Goal: Task Accomplishment & Management: Manage account settings

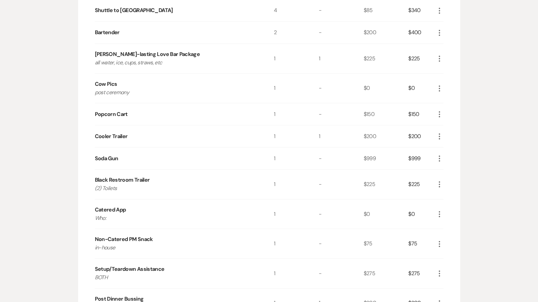
scroll to position [302, 0]
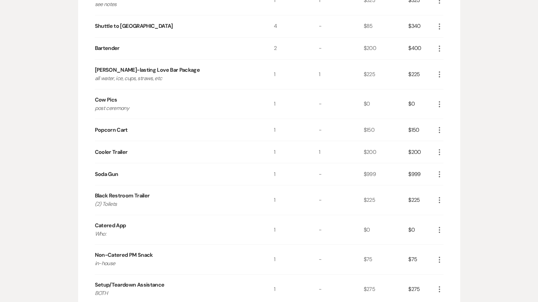
click at [440, 128] on icon "More" at bounding box center [440, 130] width 8 height 8
click at [454, 153] on button "X Delete" at bounding box center [454, 154] width 36 height 11
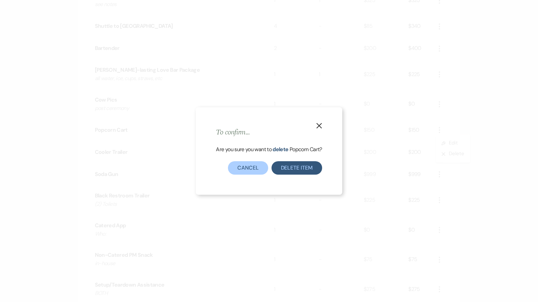
click at [276, 170] on button "Delete Item" at bounding box center [297, 167] width 51 height 13
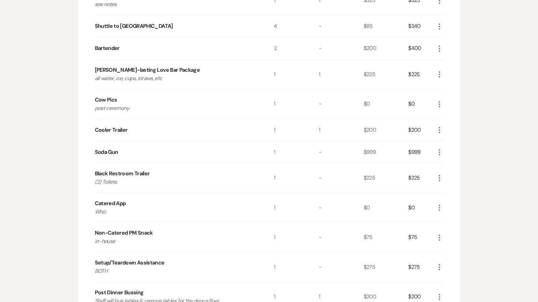
click at [440, 150] on icon "More" at bounding box center [440, 152] width 8 height 8
click at [444, 174] on icon "X" at bounding box center [445, 176] width 4 height 5
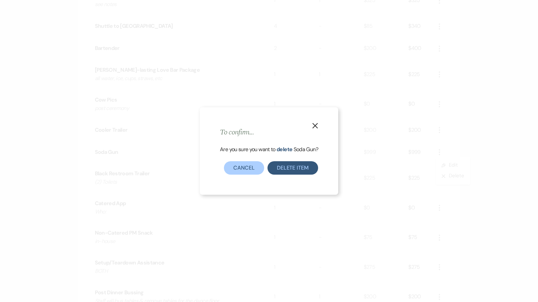
click at [296, 171] on button "Delete Item" at bounding box center [293, 167] width 51 height 13
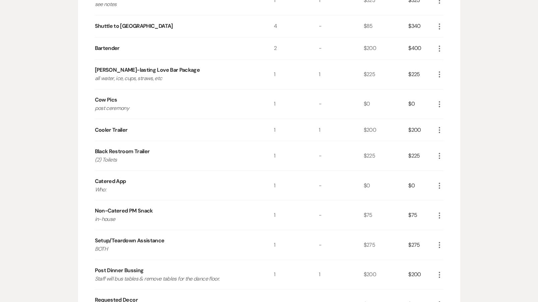
click at [441, 155] on icon "More" at bounding box center [440, 156] width 8 height 8
click at [447, 169] on button "Pencil Edit" at bounding box center [453, 169] width 35 height 11
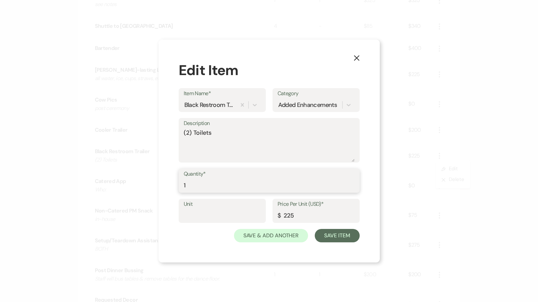
click at [238, 184] on input "1" at bounding box center [269, 185] width 171 height 13
type input "2"
click at [342, 243] on div "X Edit Item Item Name* Black Restroom Trailer Category Added Enhancements Descr…" at bounding box center [269, 151] width 221 height 223
click at [344, 235] on button "Save Item" at bounding box center [337, 235] width 45 height 13
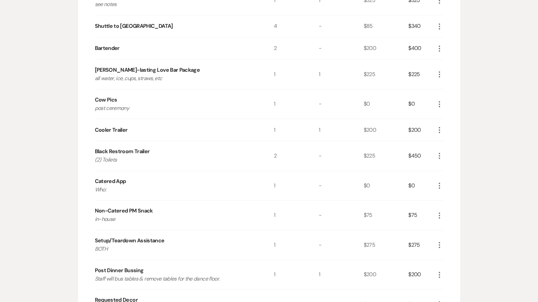
click at [441, 182] on icon "More" at bounding box center [440, 186] width 8 height 8
click at [440, 204] on button "X Delete" at bounding box center [454, 209] width 36 height 11
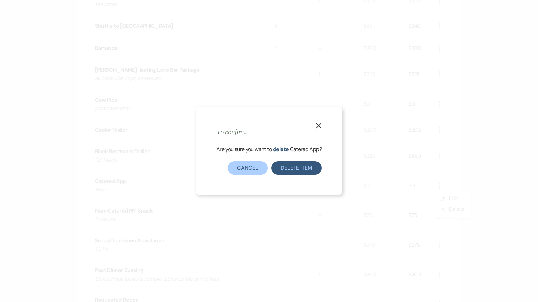
click at [306, 171] on button "Delete Item" at bounding box center [296, 167] width 51 height 13
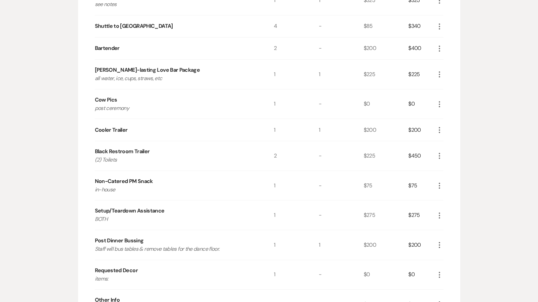
click at [439, 215] on icon "More" at bounding box center [440, 216] width 8 height 8
click at [444, 226] on icon "Pencil" at bounding box center [445, 228] width 4 height 5
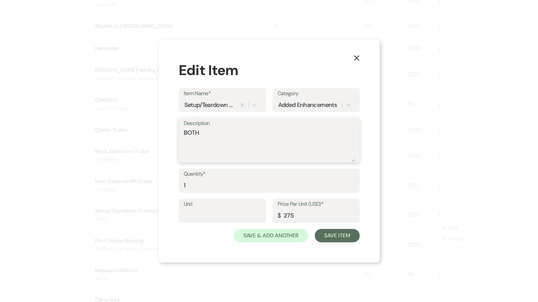
drag, startPoint x: 204, startPoint y: 134, endPoint x: 142, endPoint y: 129, distance: 61.9
click at [142, 129] on div "X Edit Item Item Name* Setup/Teardown Assistance Category Added Enhancements De…" at bounding box center [269, 151] width 538 height 302
type textarea "take down"
click at [304, 217] on input "275" at bounding box center [316, 215] width 77 height 13
type input "200"
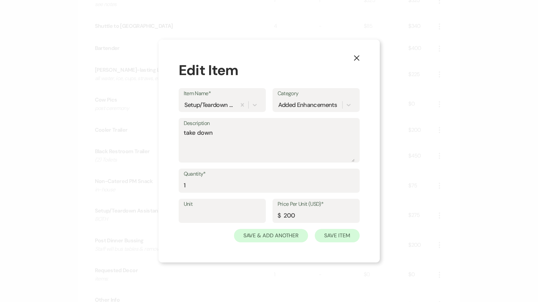
click at [328, 235] on button "Save Item" at bounding box center [337, 235] width 45 height 13
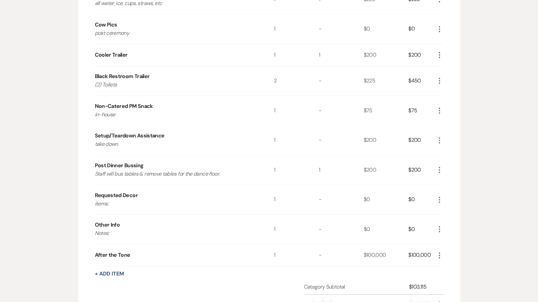
scroll to position [379, 0]
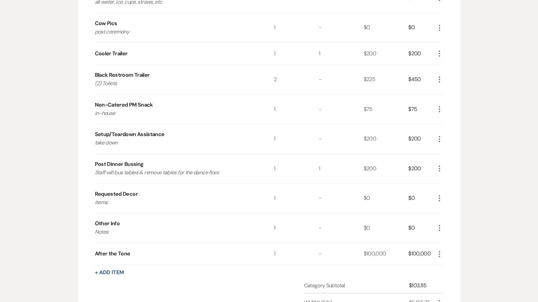
click at [439, 197] on use "button" at bounding box center [439, 199] width 1 height 6
click at [444, 224] on button "X Delete" at bounding box center [454, 222] width 36 height 11
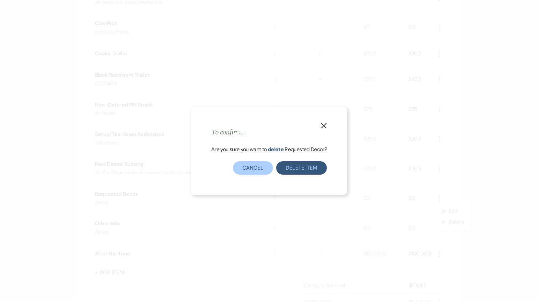
click at [307, 166] on button "Delete Item" at bounding box center [301, 167] width 51 height 13
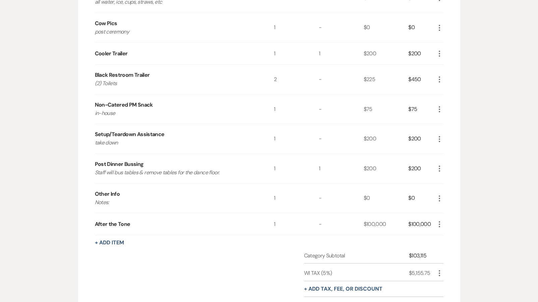
click at [441, 196] on icon "More" at bounding box center [440, 199] width 8 height 8
click at [444, 220] on icon "X" at bounding box center [445, 222] width 4 height 5
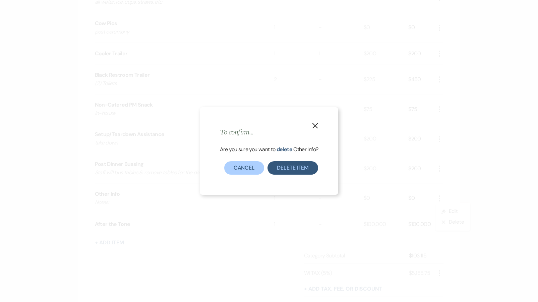
click at [293, 168] on button "Delete Item" at bounding box center [293, 167] width 51 height 13
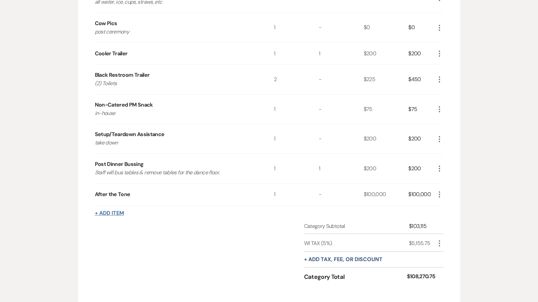
click at [107, 211] on button "+ Add Item" at bounding box center [109, 213] width 29 height 5
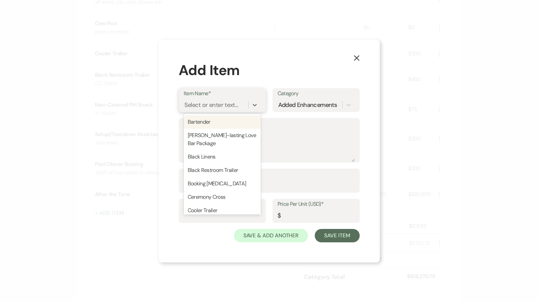
click at [219, 105] on div "Select or enter text..." at bounding box center [211, 105] width 54 height 9
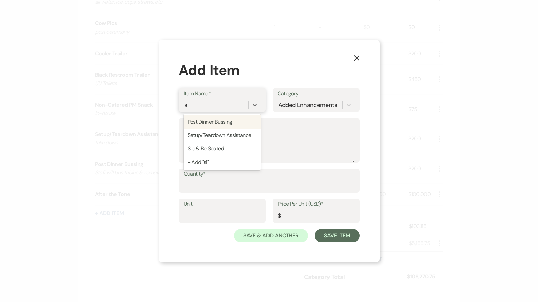
type input "sip"
click at [223, 121] on div "Sip & Be Seated" at bounding box center [222, 121] width 77 height 13
type textarea "0-100 guests: $150 101-150: $200 151-200: $225 201-250: $250 251+ $300"
type input "1"
type input "0"
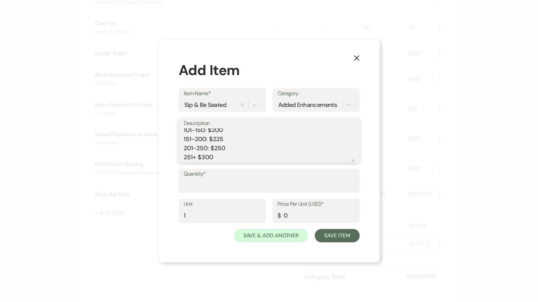
scroll to position [0, 0]
drag, startPoint x: 219, startPoint y: 158, endPoint x: 169, endPoint y: 93, distance: 81.9
click at [169, 93] on div "X Add Item Item Name* Sip & Be Seated Category Added Enhancements Description 0…" at bounding box center [269, 151] width 221 height 223
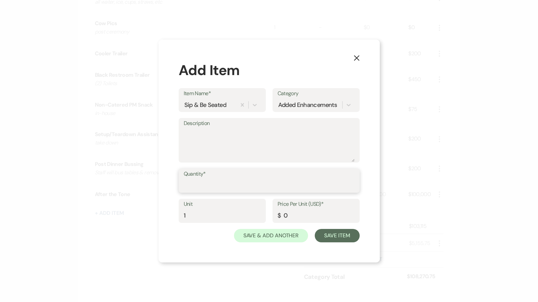
click at [234, 186] on input "Quantity*" at bounding box center [269, 185] width 171 height 13
type input "1"
click at [307, 220] on input "0" at bounding box center [316, 215] width 77 height 13
type input "500000"
click at [345, 238] on button "Save Item" at bounding box center [337, 235] width 45 height 13
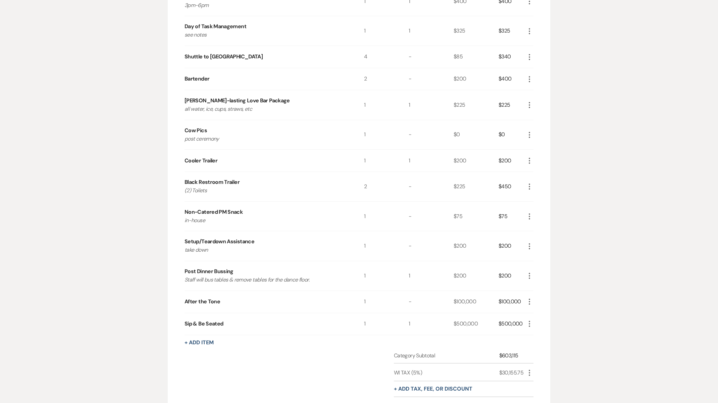
scroll to position [273, 0]
